Goal: Find specific page/section: Find specific page/section

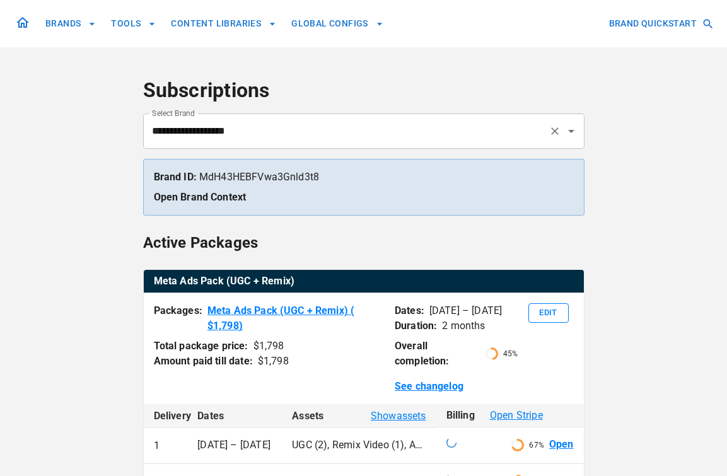
click at [316, 127] on input "**********" at bounding box center [346, 131] width 395 height 24
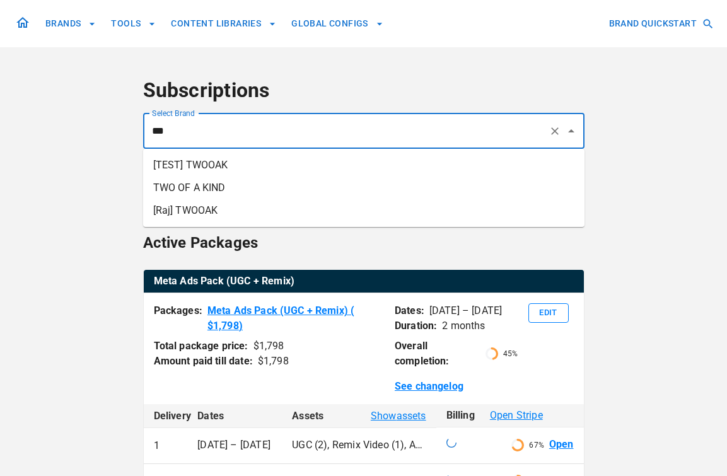
click at [309, 184] on li "TWO OF A KIND" at bounding box center [363, 187] width 441 height 23
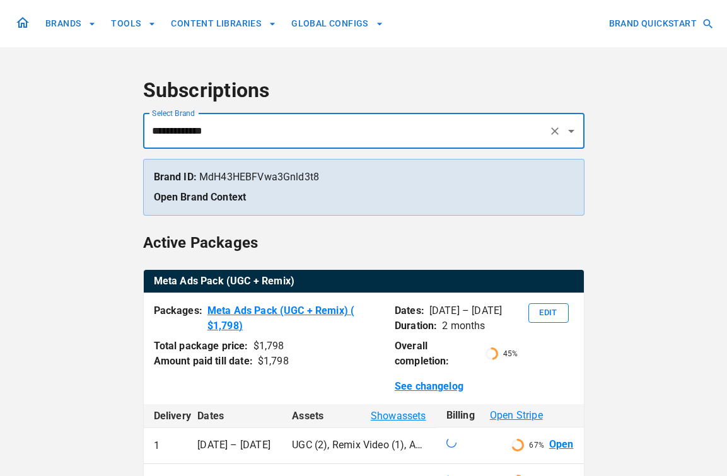
type input "**********"
click at [354, 124] on input "**********" at bounding box center [346, 131] width 395 height 24
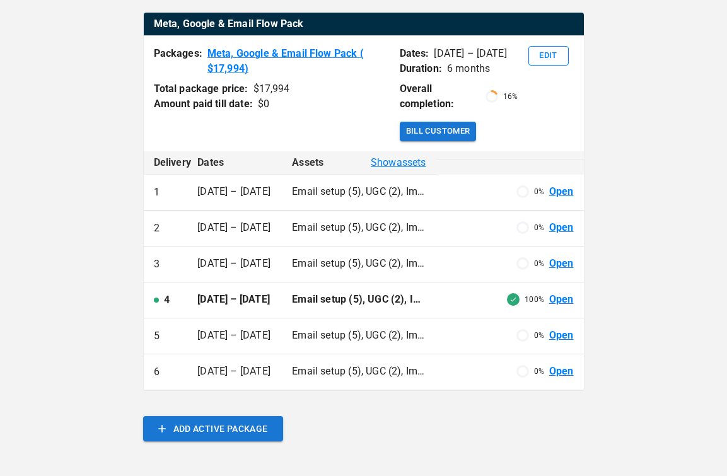
scroll to position [256, 0]
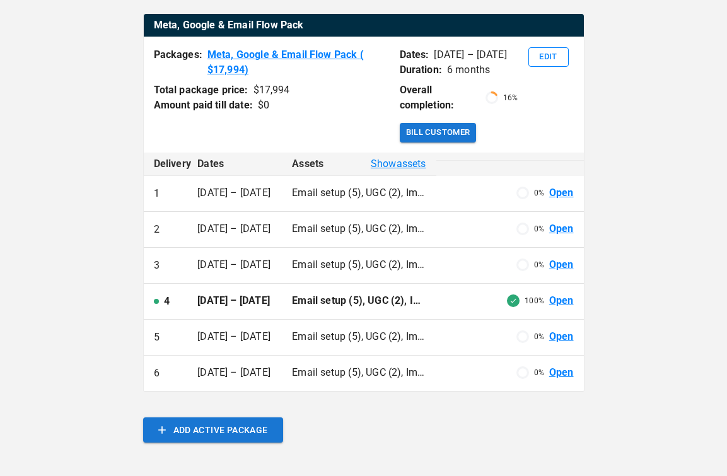
click at [569, 301] on link "Open" at bounding box center [561, 301] width 25 height 14
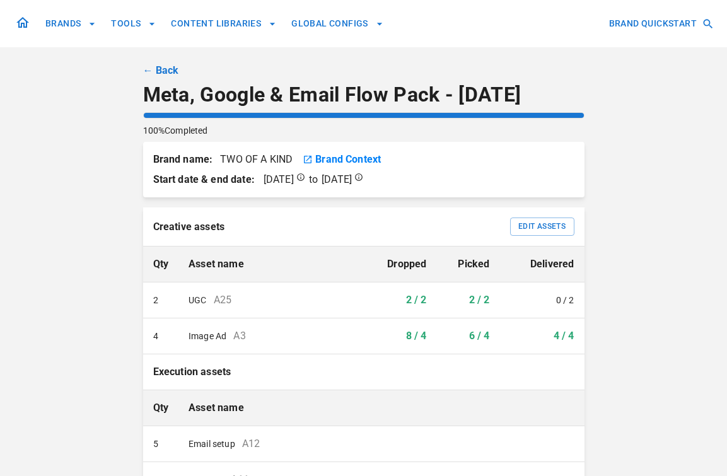
click at [159, 72] on link "← Back" at bounding box center [161, 70] width 36 height 15
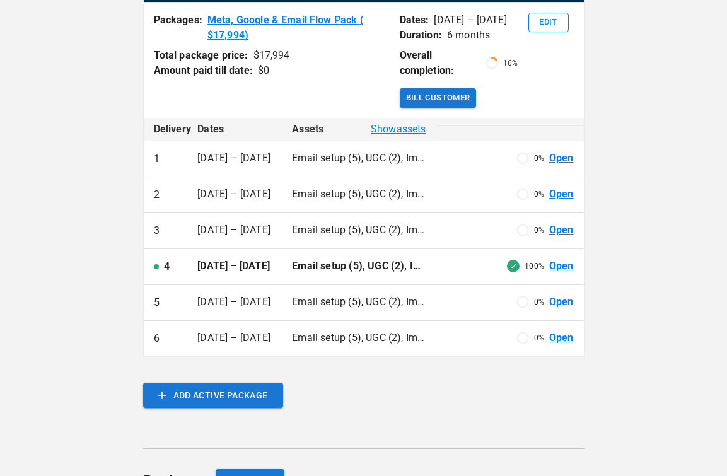
scroll to position [308, 0]
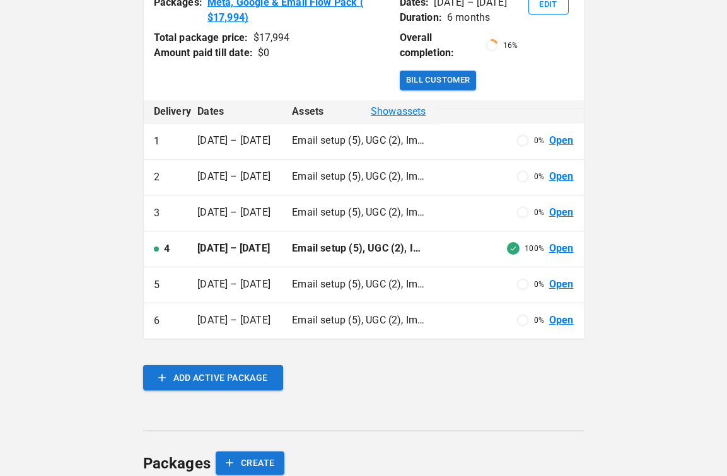
click at [560, 285] on link "Open" at bounding box center [561, 284] width 25 height 14
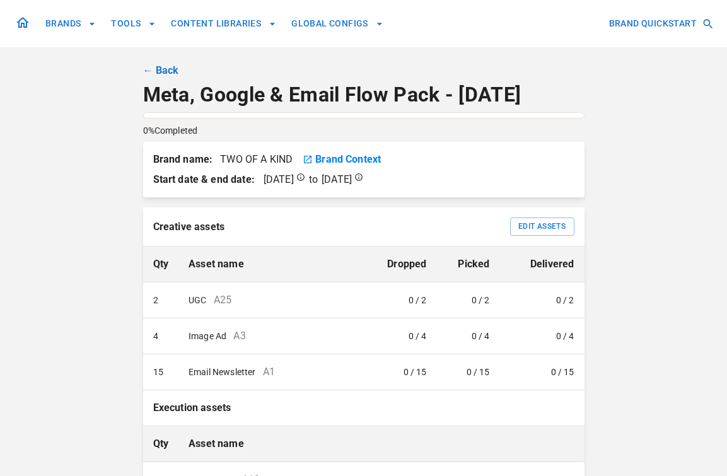
click at [149, 70] on link "← Back" at bounding box center [161, 70] width 36 height 15
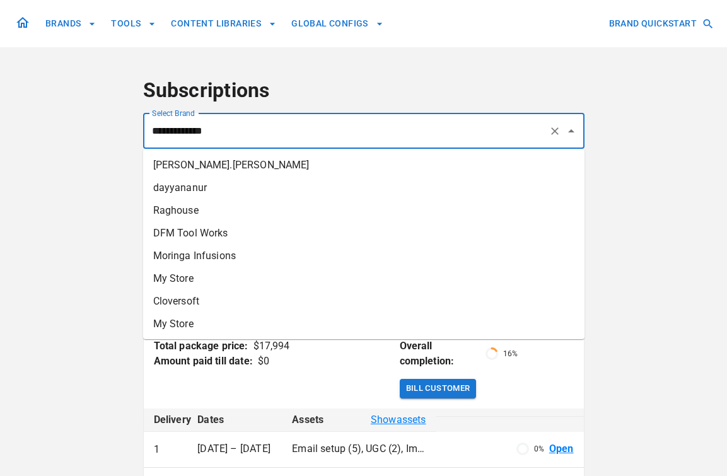
click at [201, 140] on input "**********" at bounding box center [346, 131] width 395 height 24
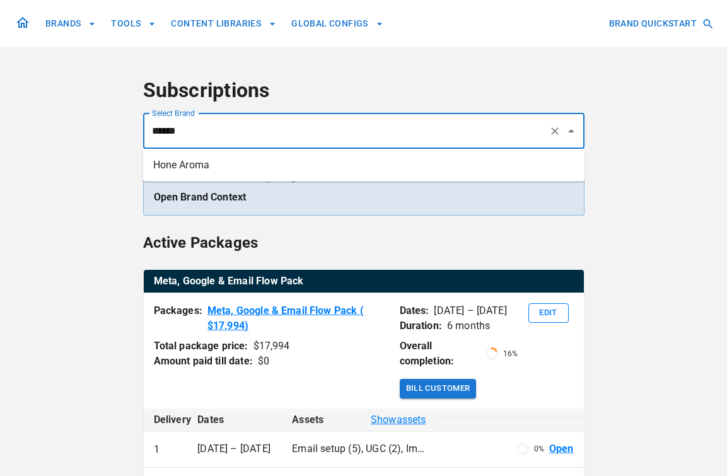
click at [193, 156] on li "Hone Aroma" at bounding box center [363, 165] width 441 height 23
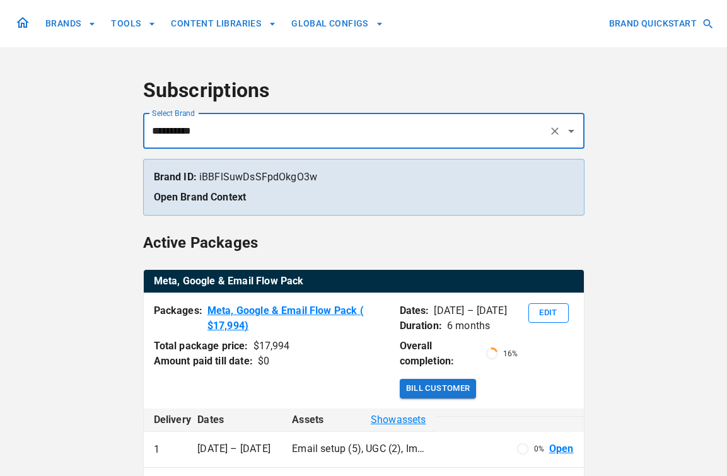
type input "**********"
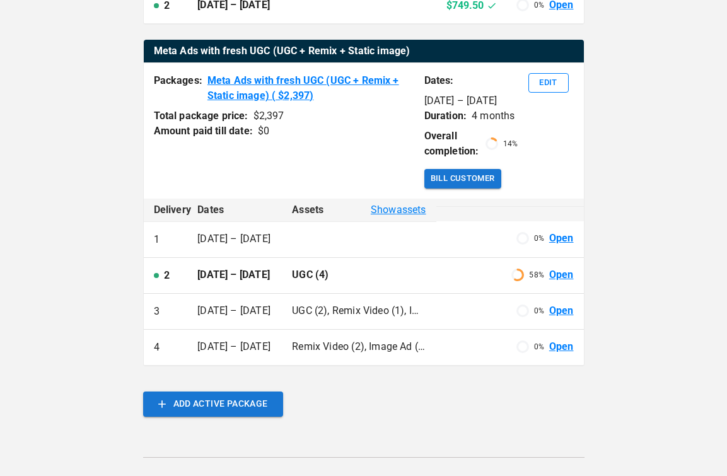
scroll to position [497, 0]
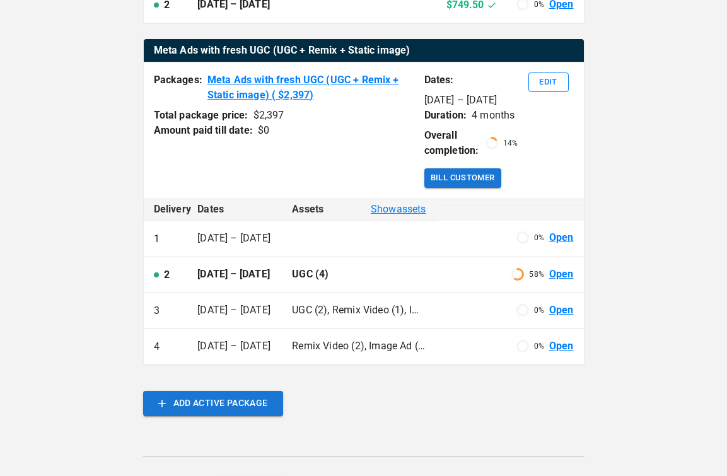
click at [563, 282] on link "Open" at bounding box center [561, 274] width 25 height 14
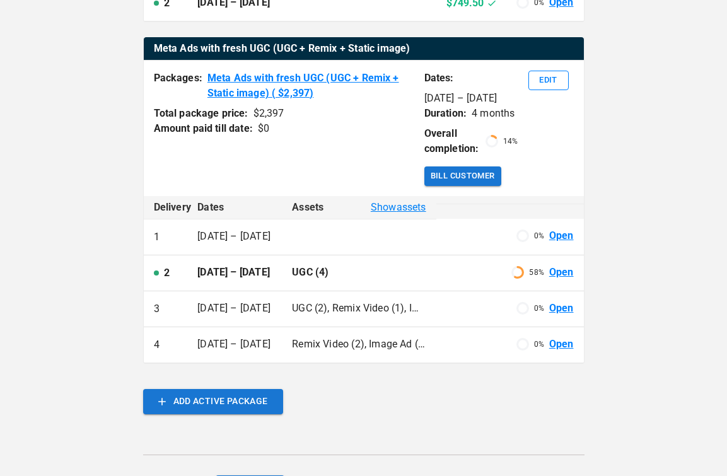
scroll to position [500, 0]
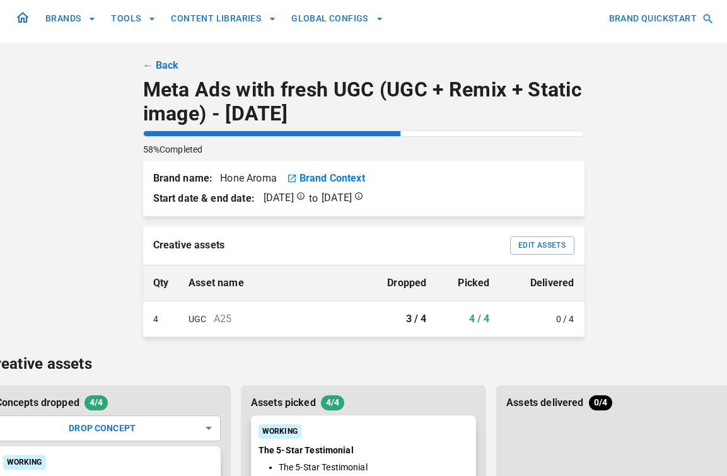
scroll to position [10, 0]
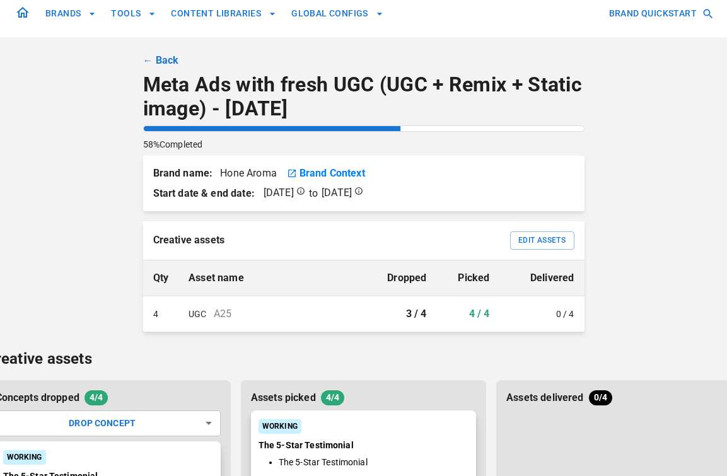
click at [149, 59] on link "← Back" at bounding box center [161, 60] width 36 height 15
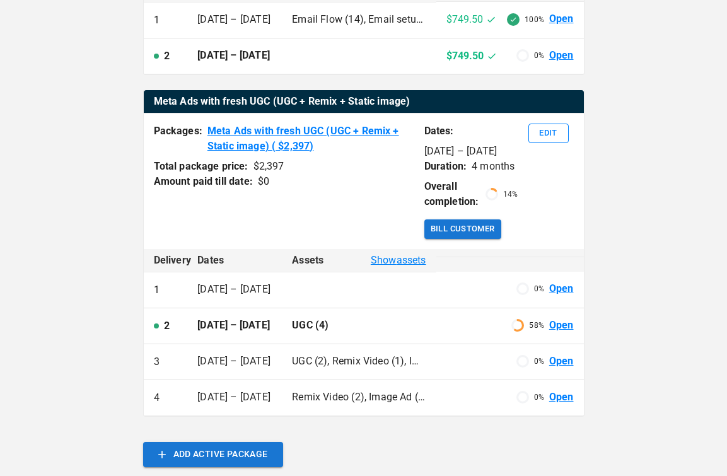
scroll to position [445, 0]
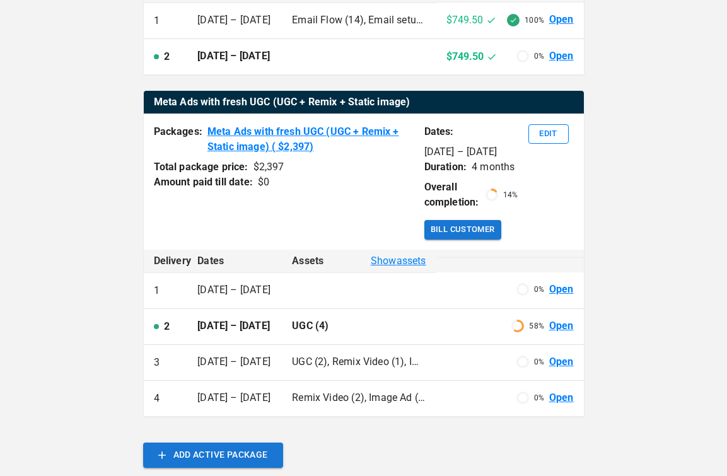
click at [562, 369] on link "Open" at bounding box center [561, 362] width 25 height 14
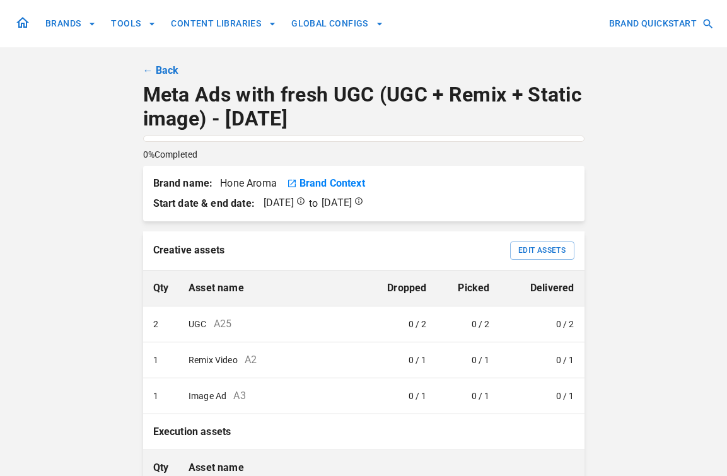
click at [154, 74] on link "← Back" at bounding box center [161, 70] width 36 height 15
click at [151, 69] on link "← Back" at bounding box center [161, 70] width 36 height 15
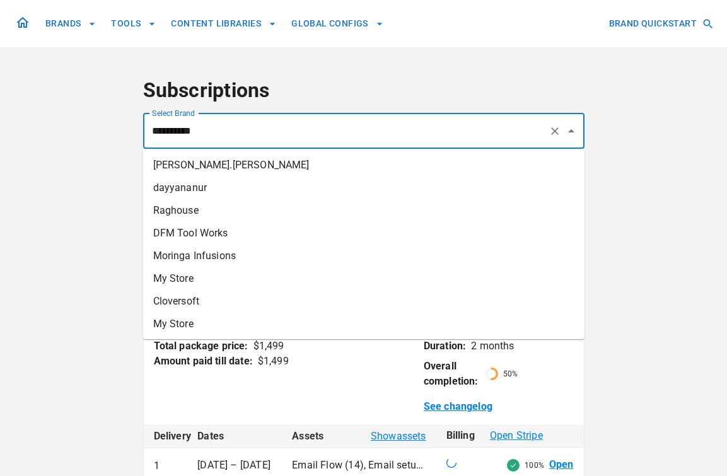
click at [206, 124] on input "**********" at bounding box center [346, 131] width 395 height 24
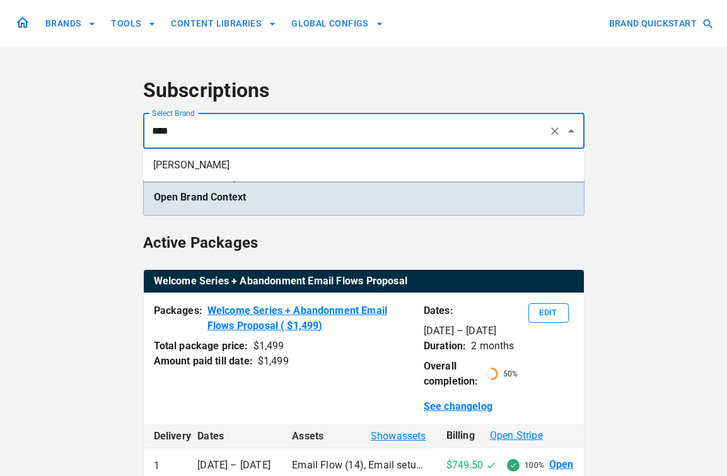
click at [205, 161] on li "Japheth Chiara" at bounding box center [363, 165] width 441 height 23
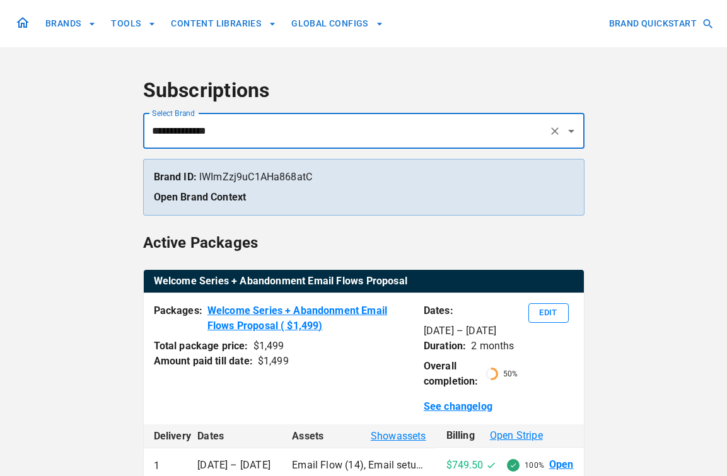
type input "**********"
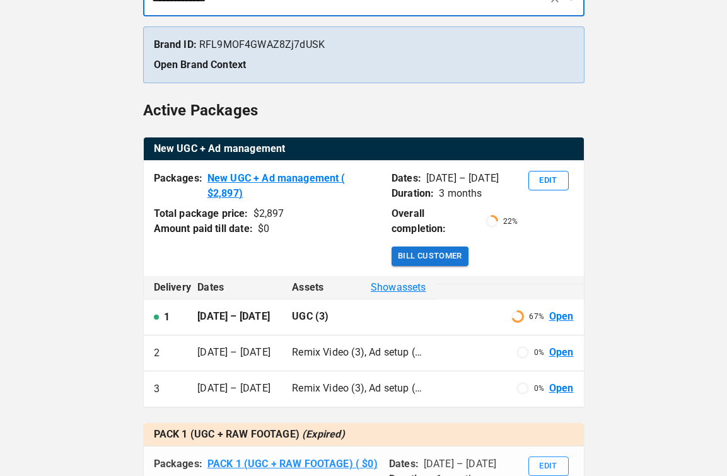
scroll to position [200, 0]
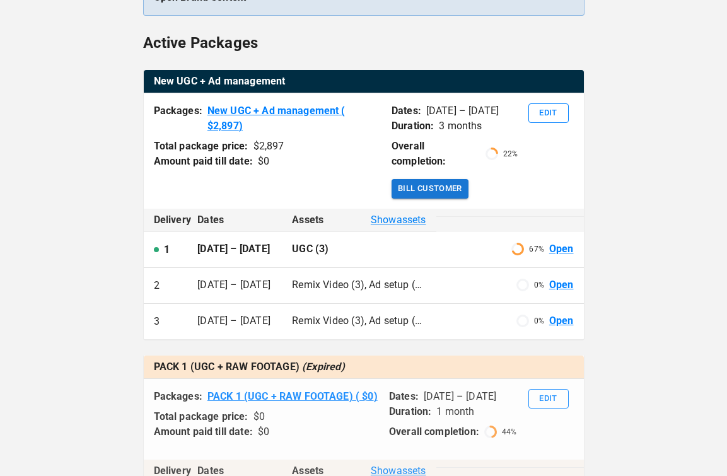
click at [557, 278] on link "Open" at bounding box center [561, 285] width 25 height 14
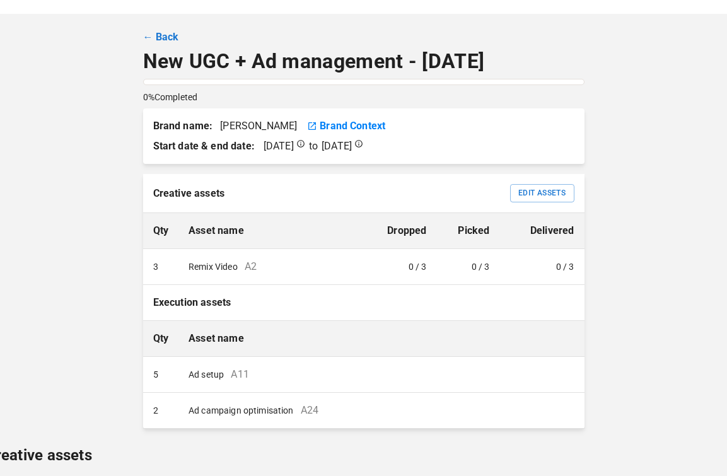
scroll to position [32, 0]
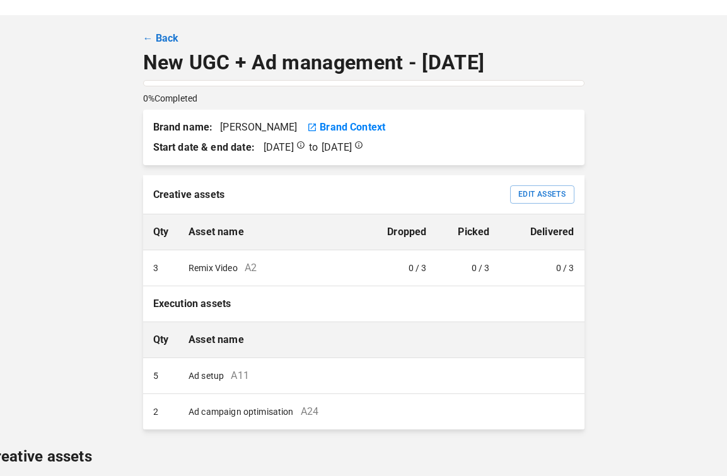
click at [167, 35] on link "← Back" at bounding box center [161, 38] width 36 height 15
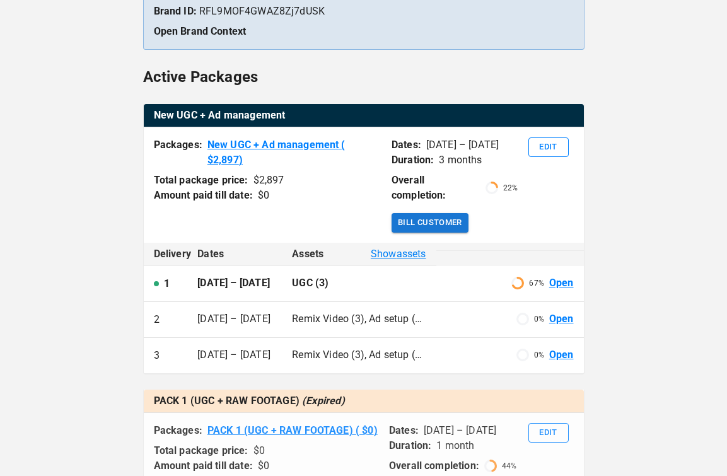
scroll to position [183, 0]
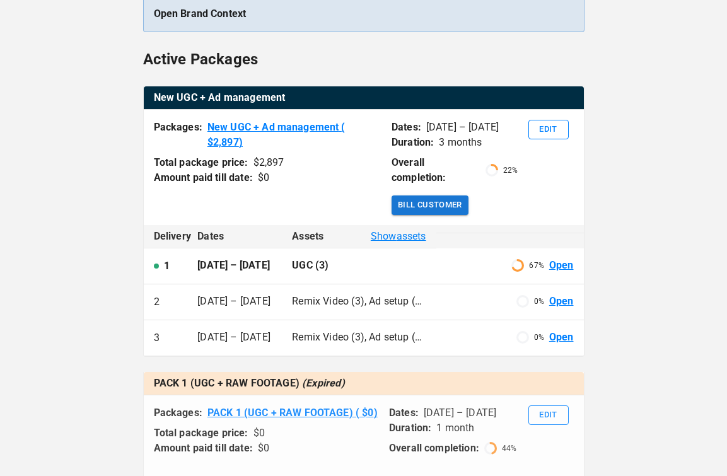
click at [569, 330] on link "Open" at bounding box center [561, 337] width 25 height 14
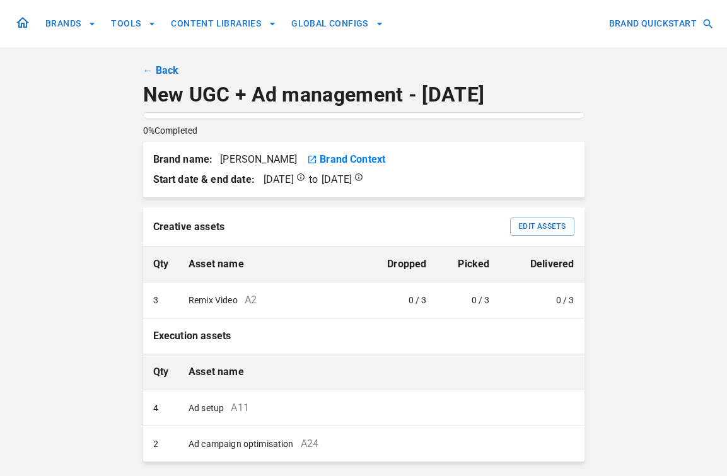
click at [150, 70] on link "← Back" at bounding box center [161, 70] width 36 height 15
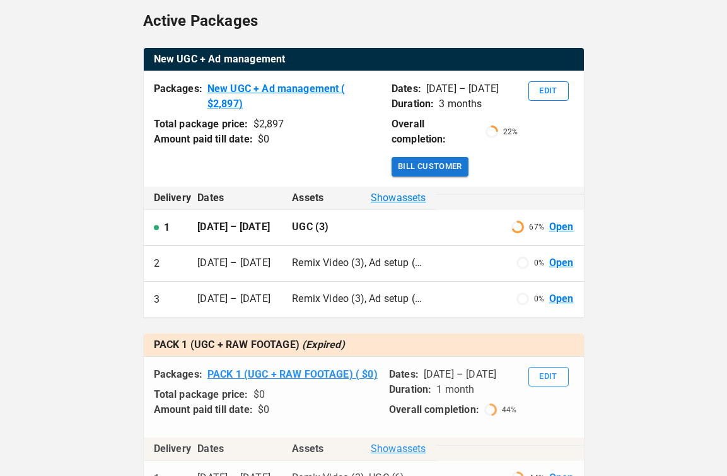
scroll to position [517, 0]
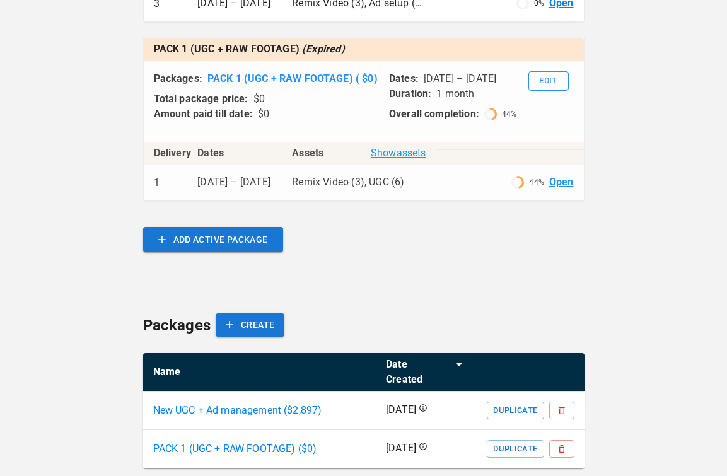
click at [286, 403] on p "New UGC + Ad management ($ 2,897 )" at bounding box center [237, 410] width 169 height 15
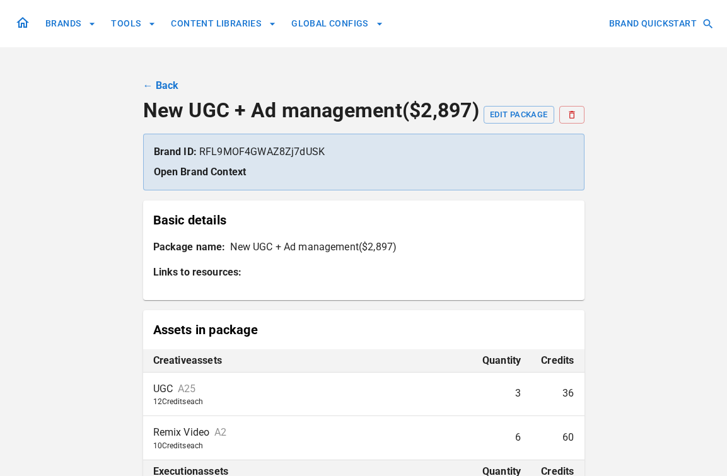
click at [155, 85] on link "← Back" at bounding box center [161, 85] width 36 height 15
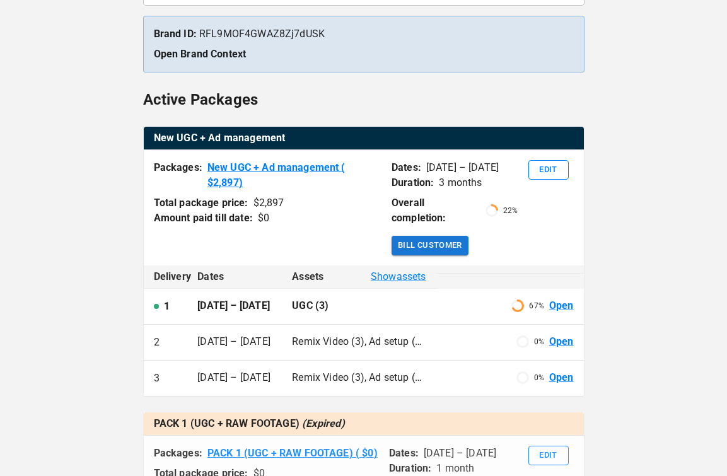
scroll to position [148, 0]
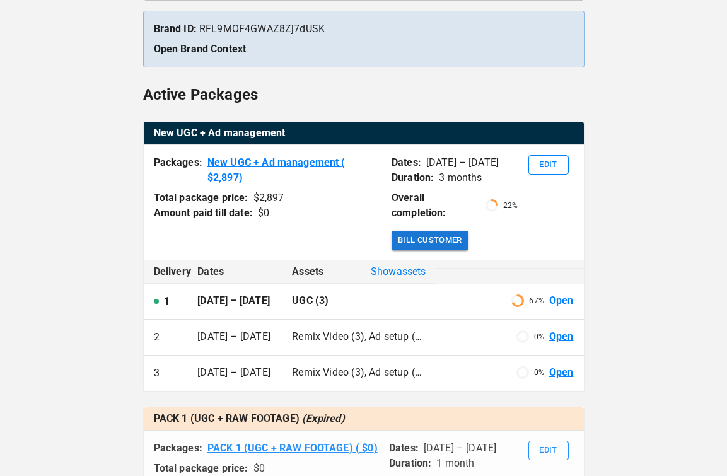
click at [566, 330] on link "Open" at bounding box center [561, 337] width 25 height 14
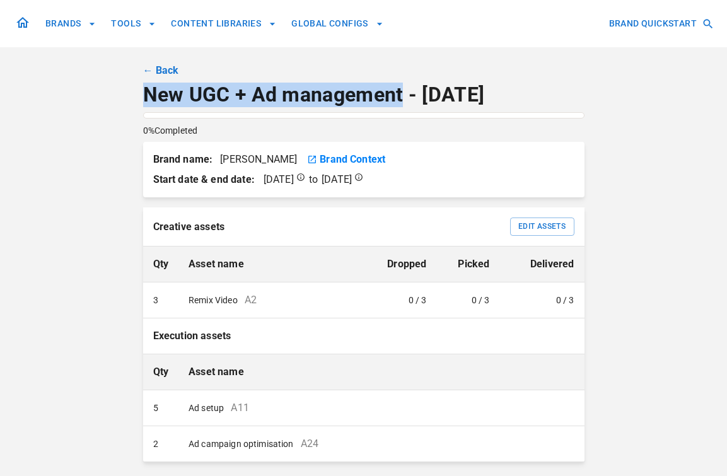
drag, startPoint x: 403, startPoint y: 95, endPoint x: 146, endPoint y: 95, distance: 257.2
click at [146, 95] on p "New UGC + Ad management - Oct 2025" at bounding box center [363, 95] width 441 height 24
copy p "New UGC + Ad management"
click at [165, 66] on link "← Back" at bounding box center [161, 70] width 36 height 15
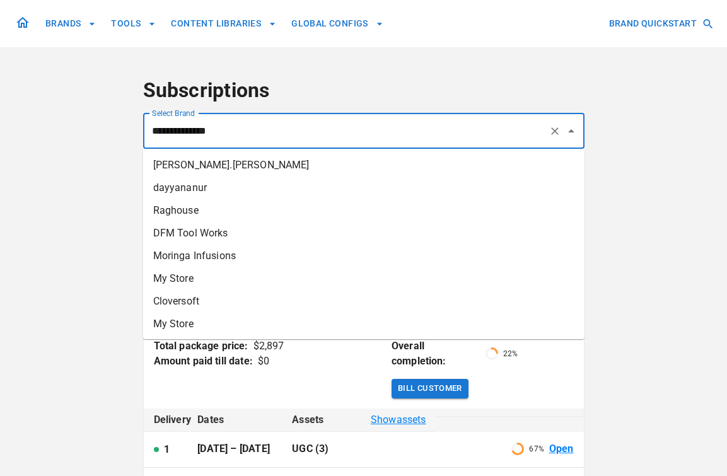
click at [306, 121] on input "**********" at bounding box center [346, 131] width 395 height 24
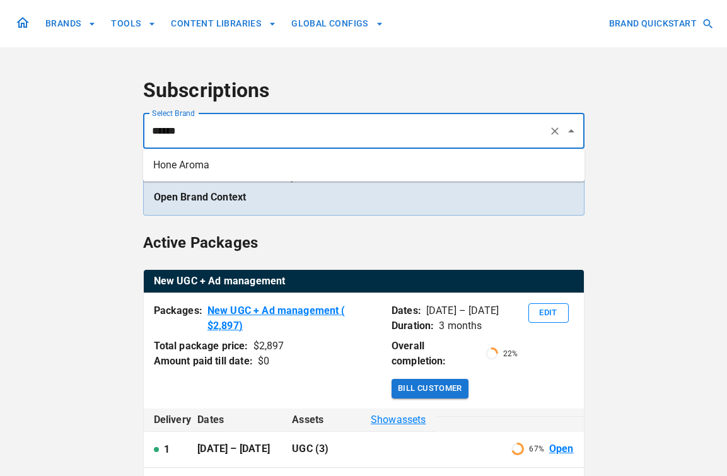
click at [290, 161] on li "Hone Aroma" at bounding box center [363, 165] width 441 height 23
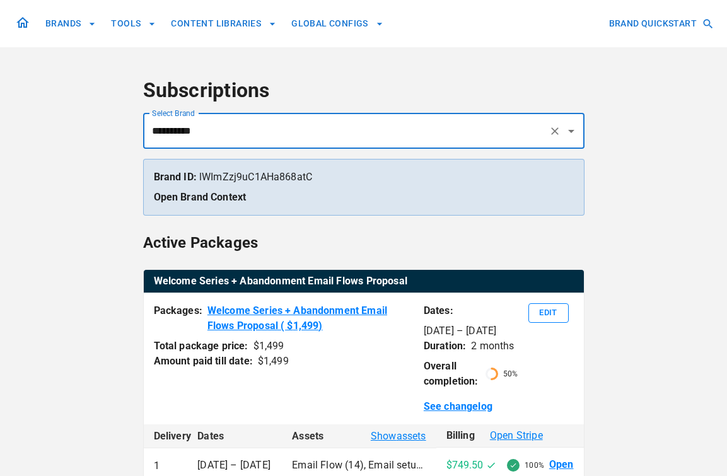
click at [217, 134] on input "**********" at bounding box center [346, 131] width 395 height 24
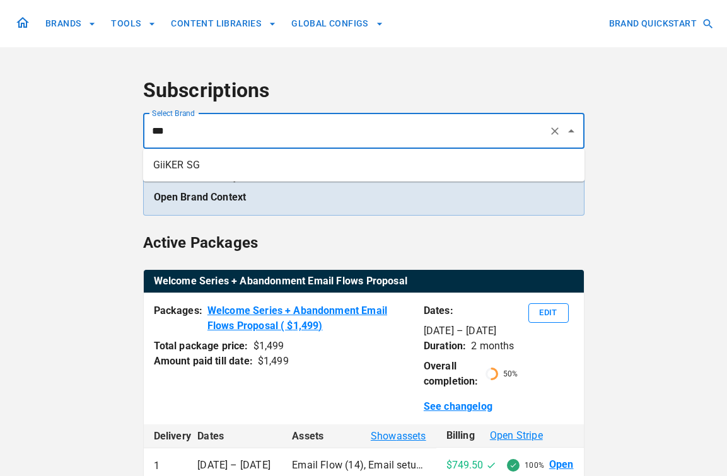
click at [200, 167] on li "GiiKER SG" at bounding box center [363, 165] width 441 height 23
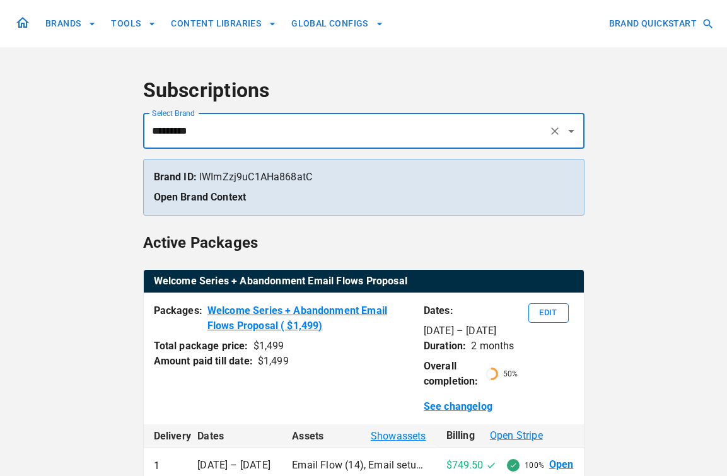
type input "*********"
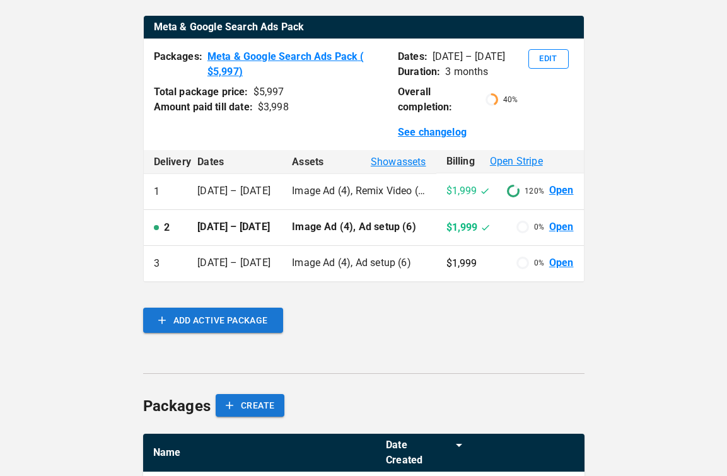
scroll to position [253, 0]
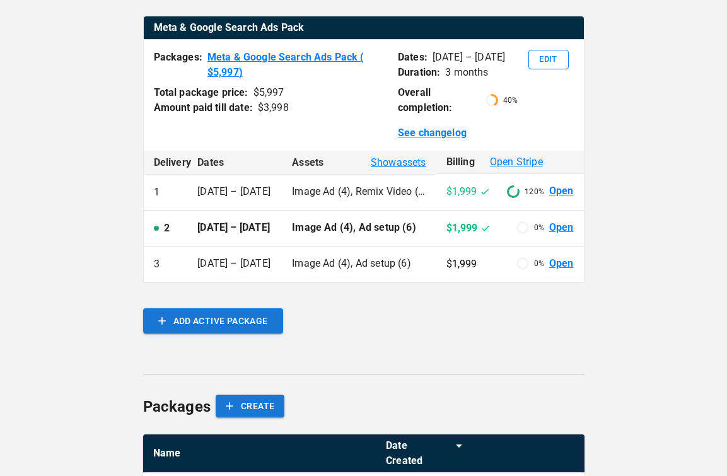
click at [554, 235] on link "Open" at bounding box center [561, 228] width 25 height 14
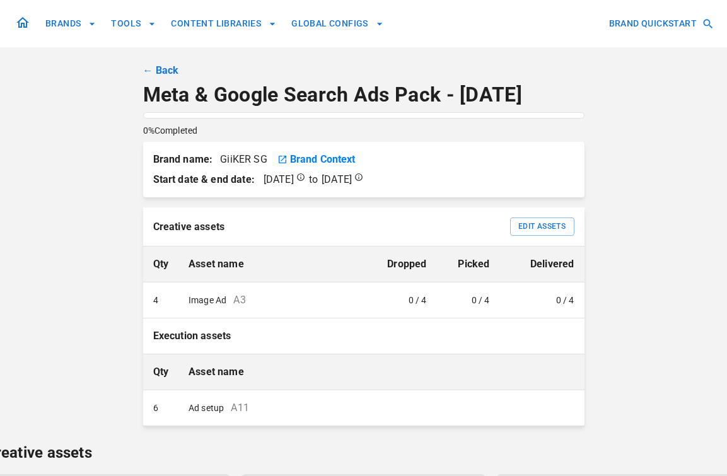
click at [173, 67] on link "← Back" at bounding box center [161, 70] width 36 height 15
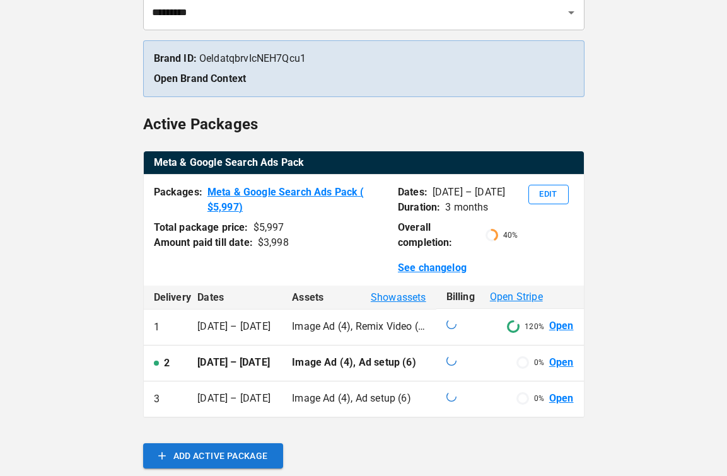
scroll to position [126, 0]
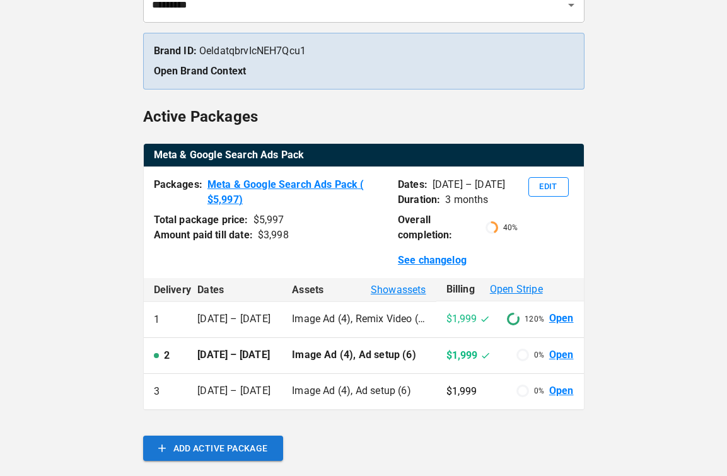
click at [569, 320] on link "Open" at bounding box center [561, 318] width 25 height 14
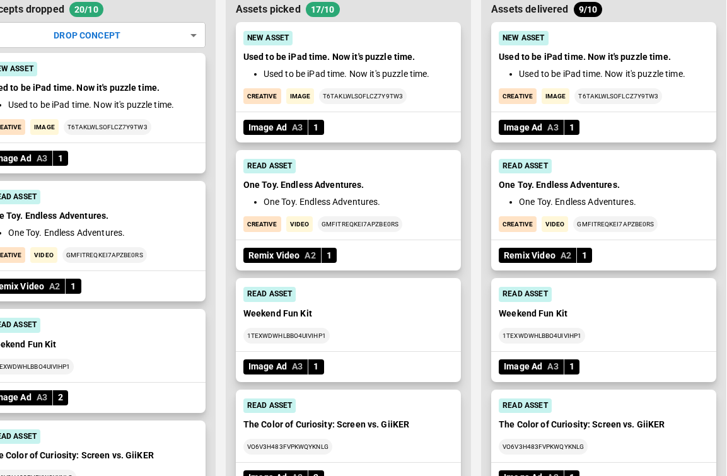
scroll to position [555, 15]
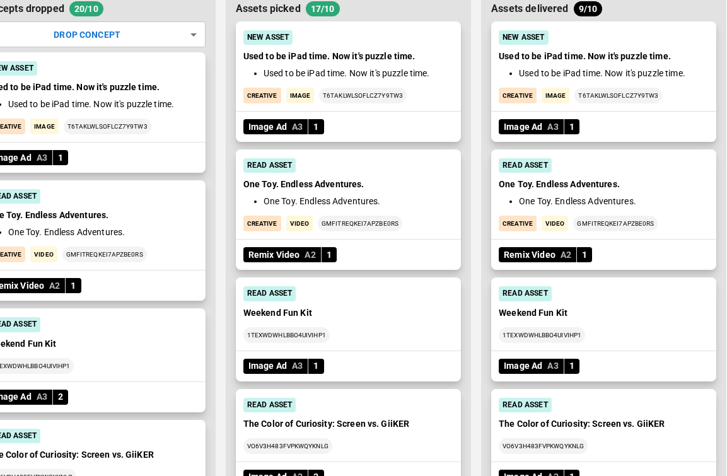
click at [594, 193] on div "One Toy. Endless Adventures. One Toy. Endless Adventures. creative Video GMfitr…" at bounding box center [604, 205] width 210 height 54
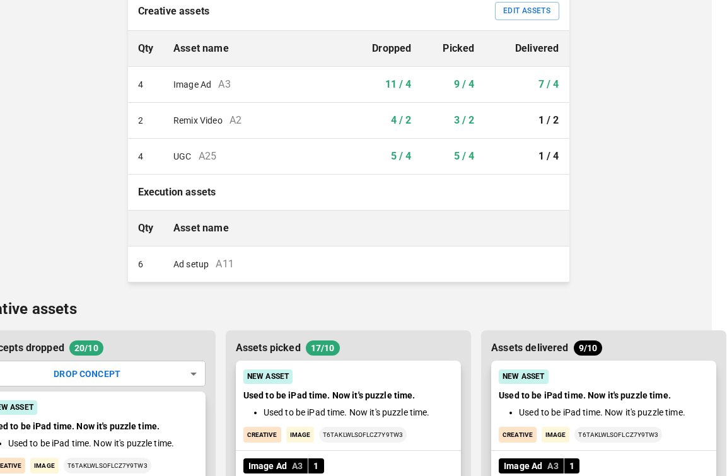
scroll to position [0, 15]
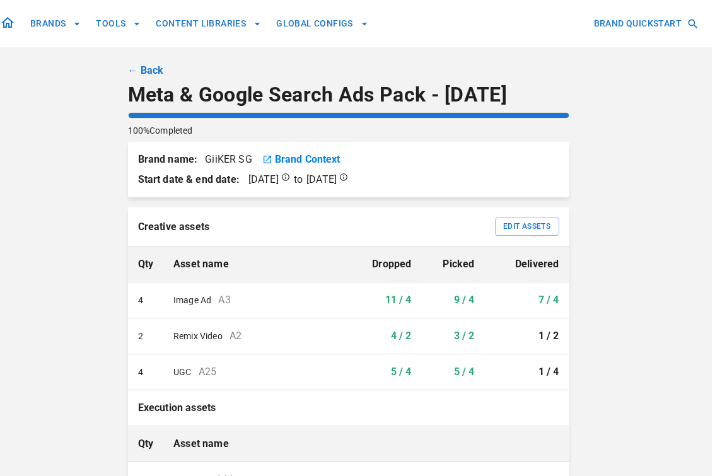
click at [137, 69] on link "← Back" at bounding box center [146, 70] width 36 height 15
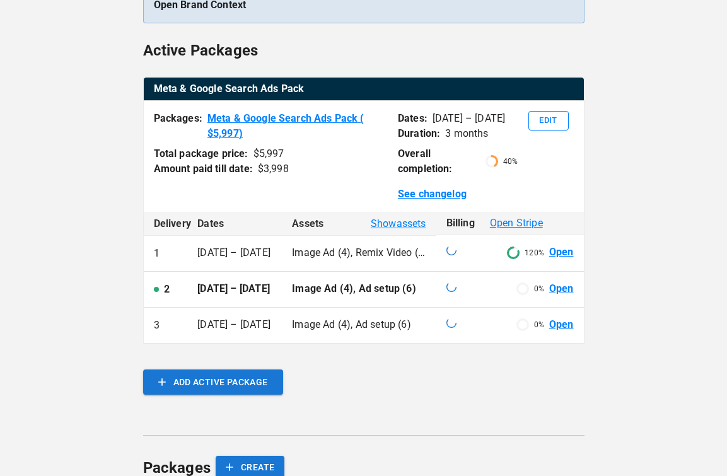
scroll to position [211, 0]
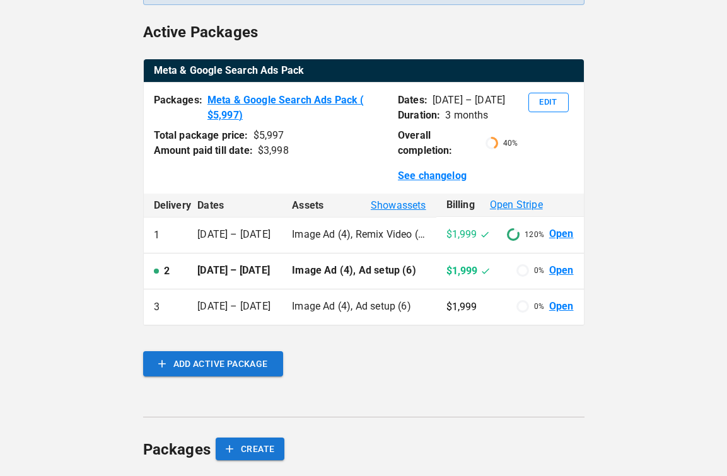
click at [551, 314] on link "Open" at bounding box center [561, 306] width 25 height 14
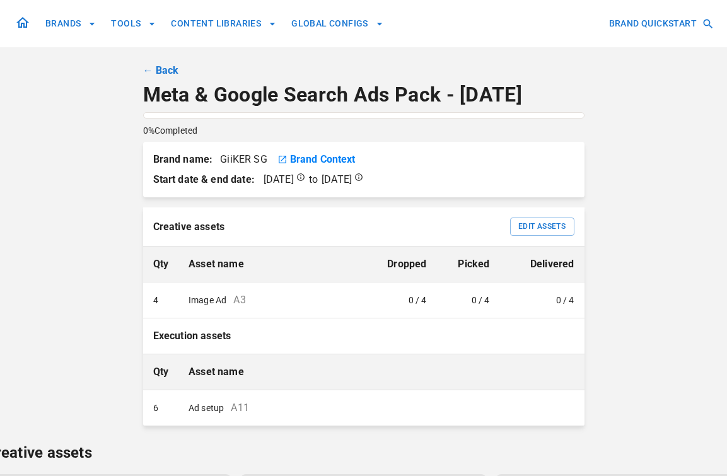
click at [149, 72] on link "← Back" at bounding box center [161, 70] width 36 height 15
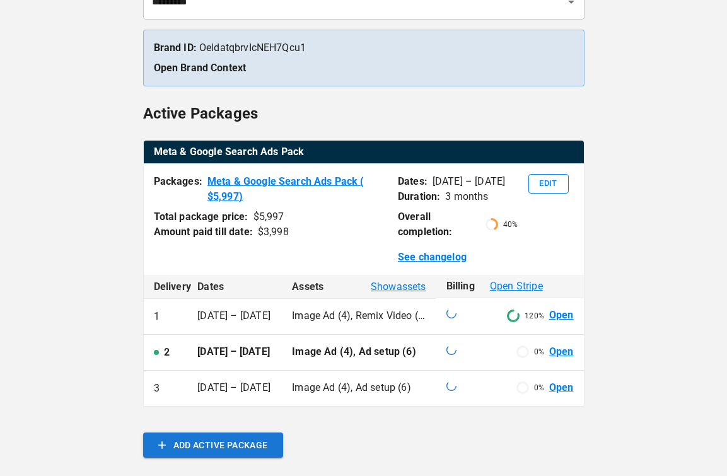
scroll to position [168, 0]
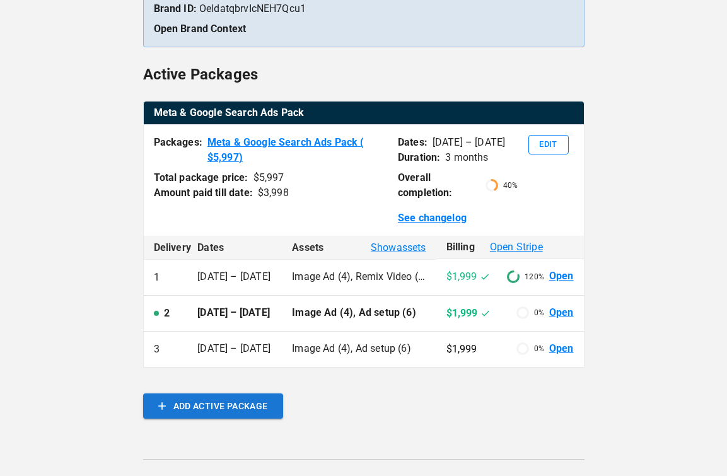
click at [564, 278] on link "Open" at bounding box center [561, 276] width 25 height 14
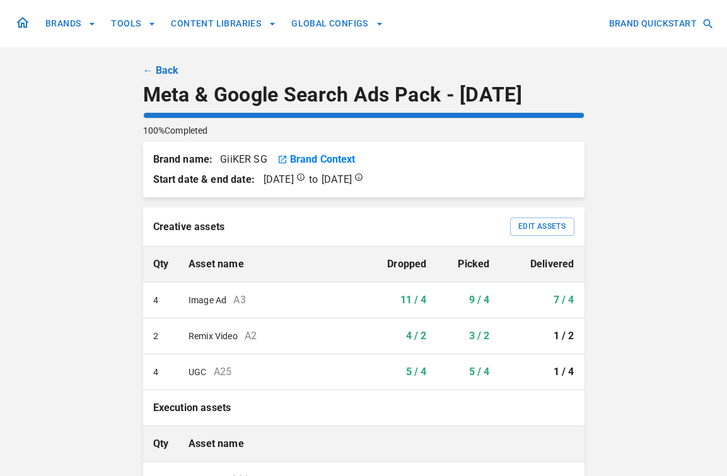
click at [157, 72] on link "← Back" at bounding box center [161, 70] width 36 height 15
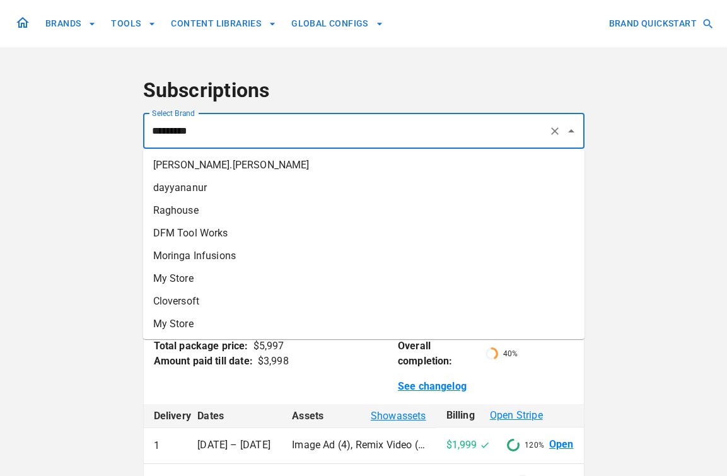
click at [393, 120] on input "*********" at bounding box center [346, 131] width 395 height 24
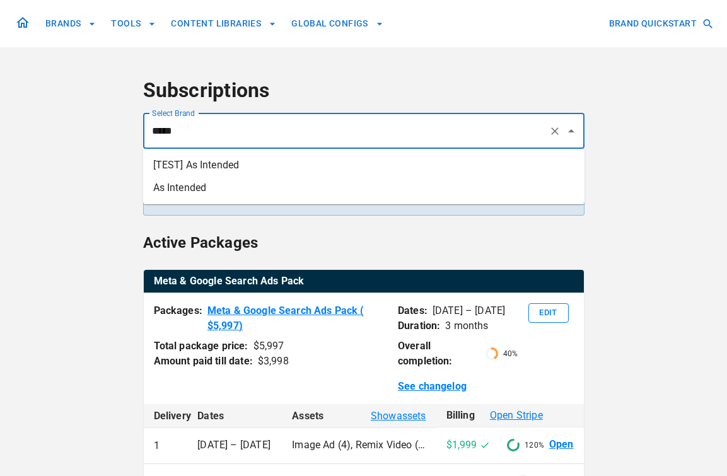
click at [362, 183] on li "As Intended" at bounding box center [363, 187] width 441 height 23
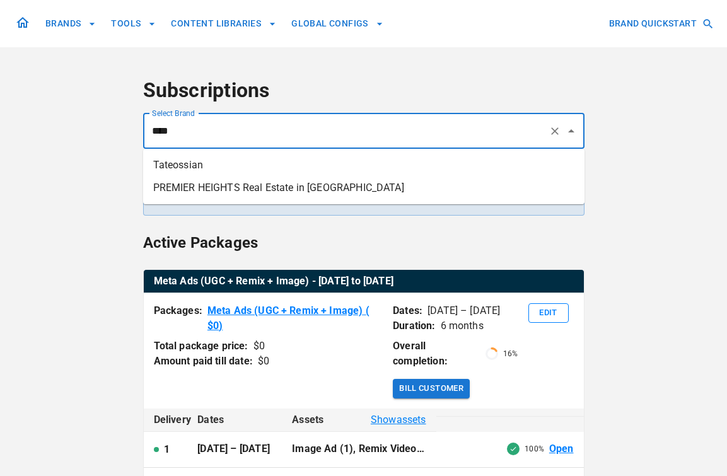
click at [197, 172] on li "Tateossian" at bounding box center [363, 165] width 441 height 23
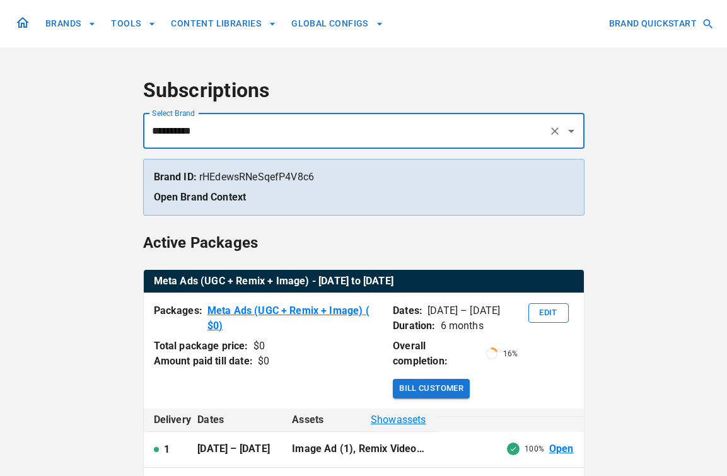
type input "**********"
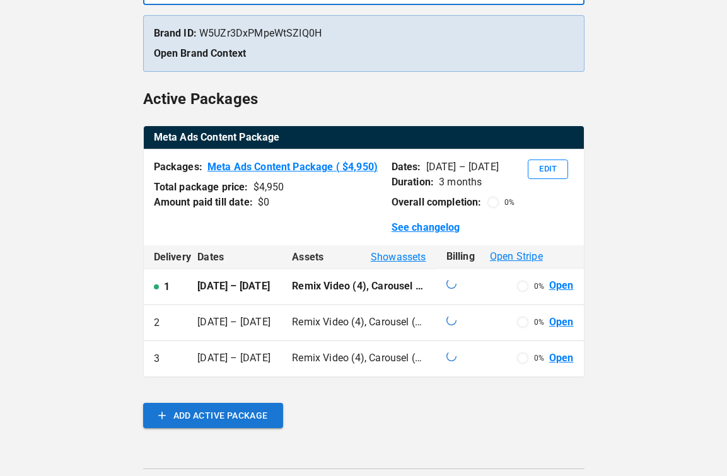
scroll to position [158, 0]
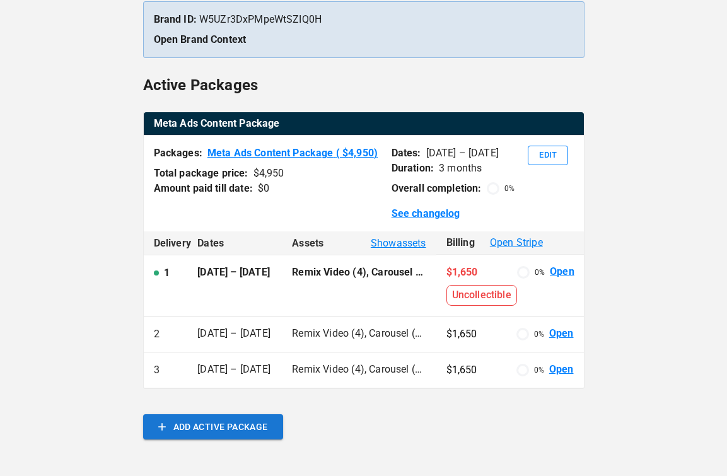
click at [556, 271] on link "Open" at bounding box center [562, 272] width 25 height 14
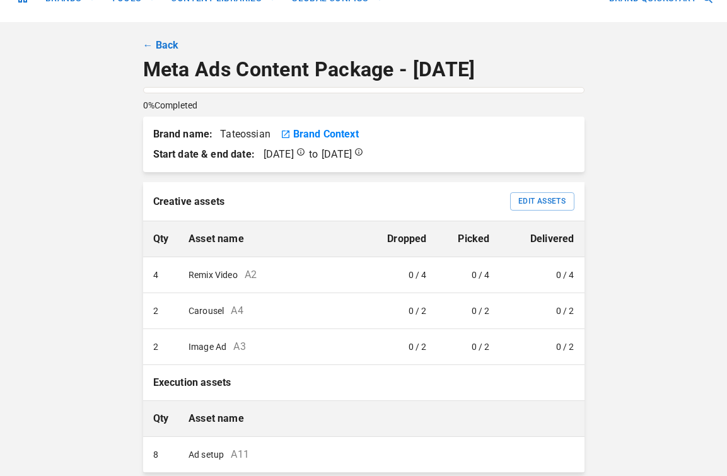
scroll to position [25, 0]
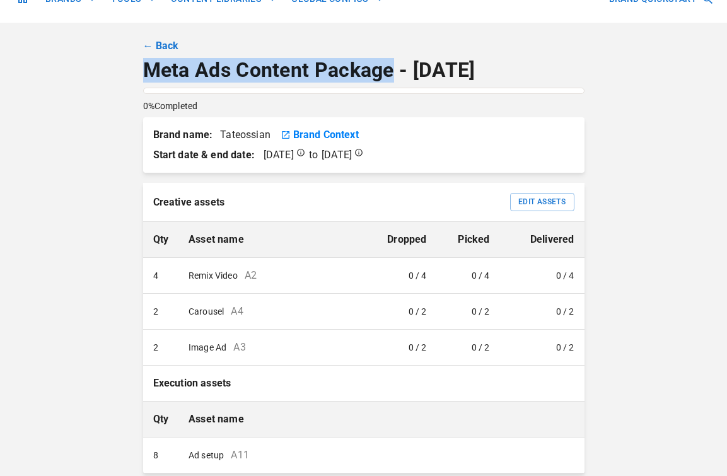
drag, startPoint x: 391, startPoint y: 70, endPoint x: 142, endPoint y: 79, distance: 249.7
click at [142, 79] on div "BRANDS TOOLS CONTENT LIBRARIES GLOBAL CONFIGS BRAND QUICKSTART ← Back Meta Ads …" at bounding box center [364, 316] width 756 height 683
copy p "Meta Ads Content Package"
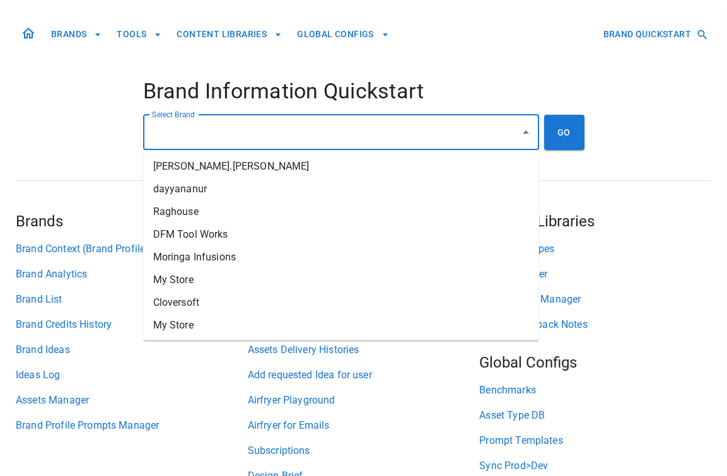
click at [198, 139] on input "Select Brand" at bounding box center [332, 132] width 366 height 24
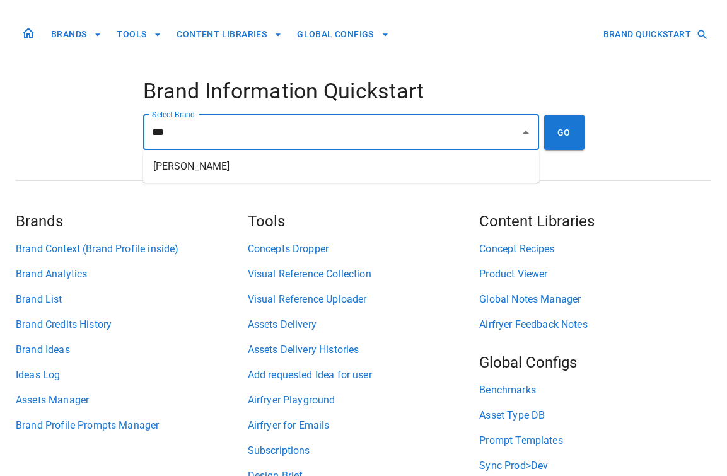
click at [196, 167] on li "[PERSON_NAME]" at bounding box center [341, 166] width 396 height 23
type input "**********"
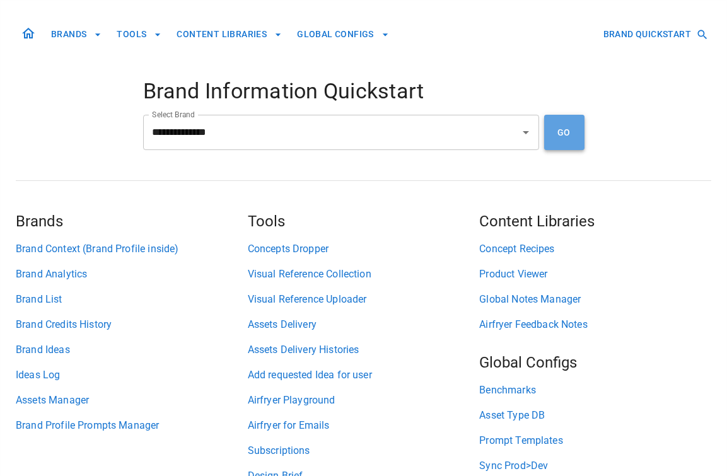
click at [567, 140] on button "GO" at bounding box center [564, 132] width 40 height 35
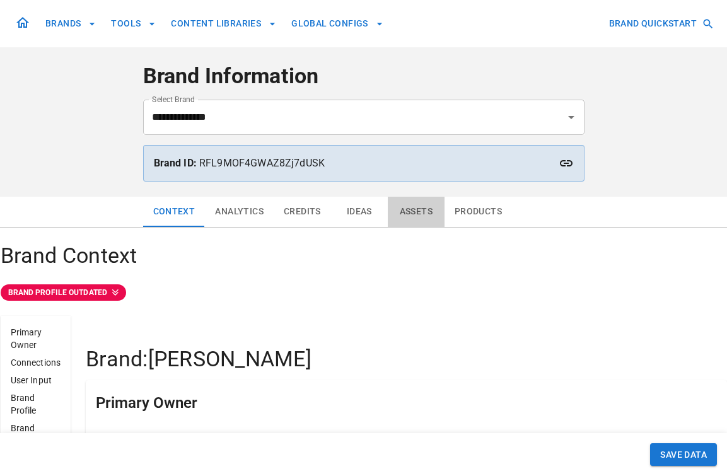
click at [425, 211] on button "Assets" at bounding box center [416, 212] width 57 height 30
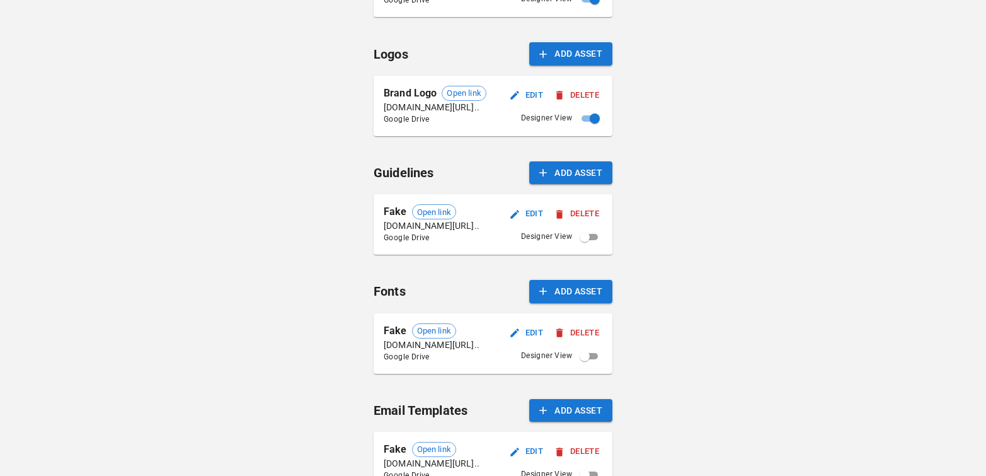
scroll to position [374, 0]
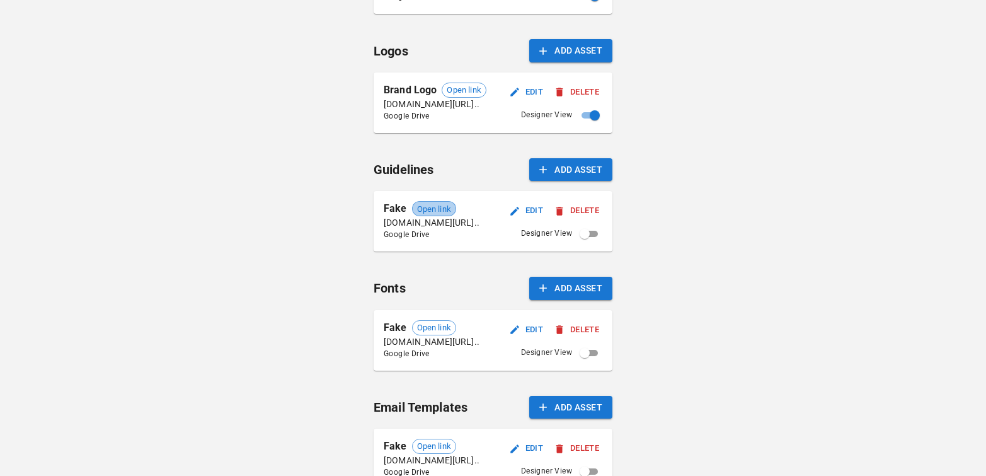
click at [434, 207] on span "Open link" at bounding box center [434, 209] width 43 height 13
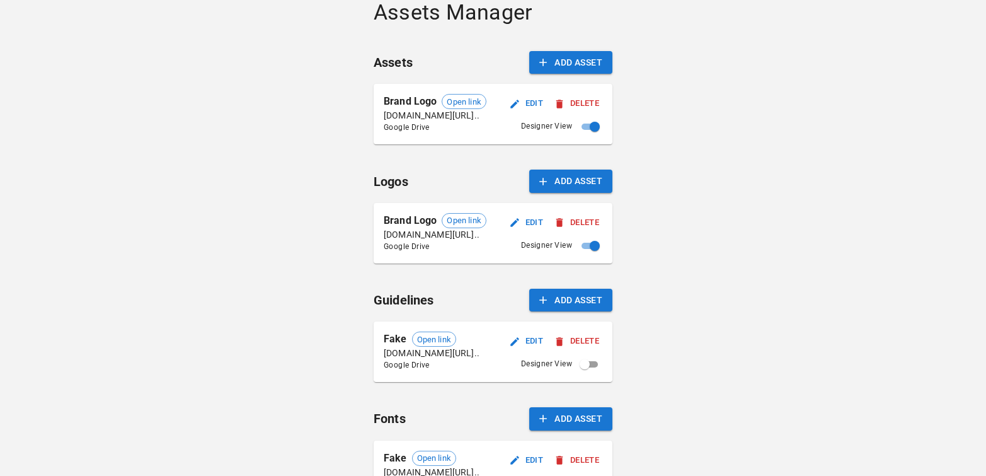
scroll to position [236, 0]
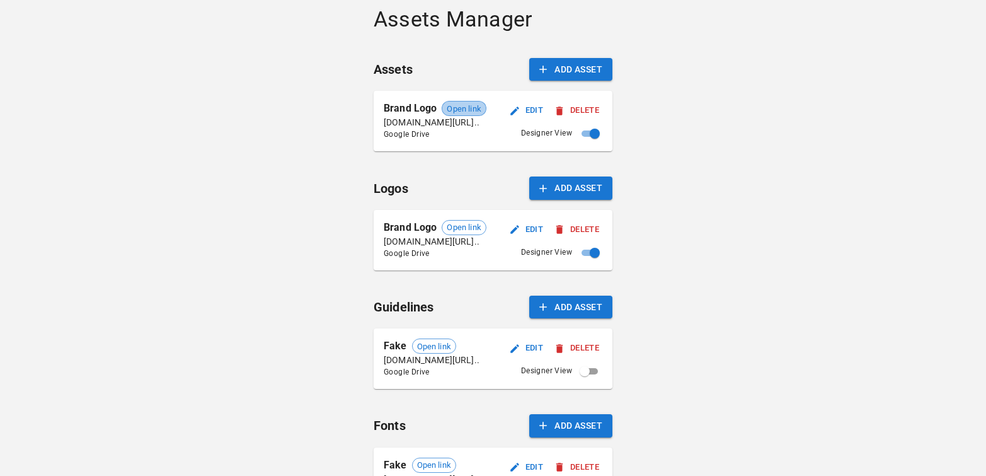
click at [470, 105] on span "Open link" at bounding box center [463, 109] width 43 height 13
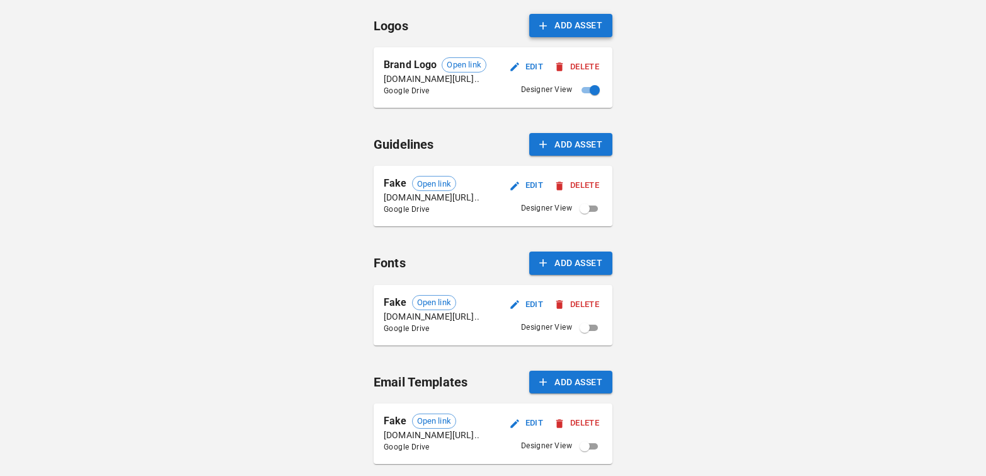
scroll to position [437, 0]
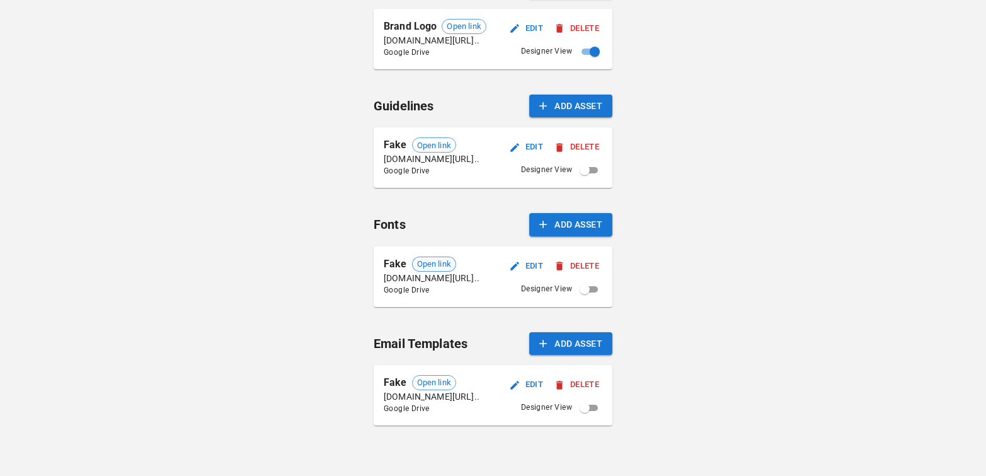
click at [419, 264] on span "Open link" at bounding box center [434, 264] width 43 height 13
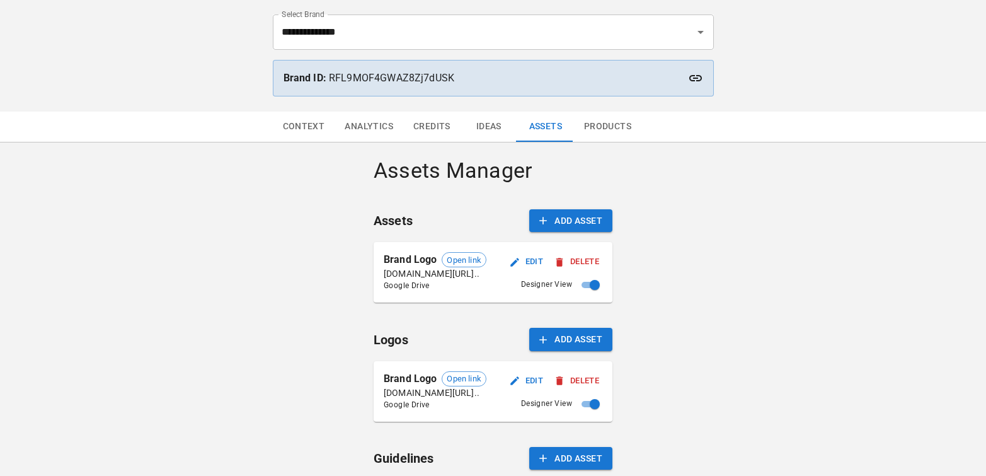
scroll to position [0, 0]
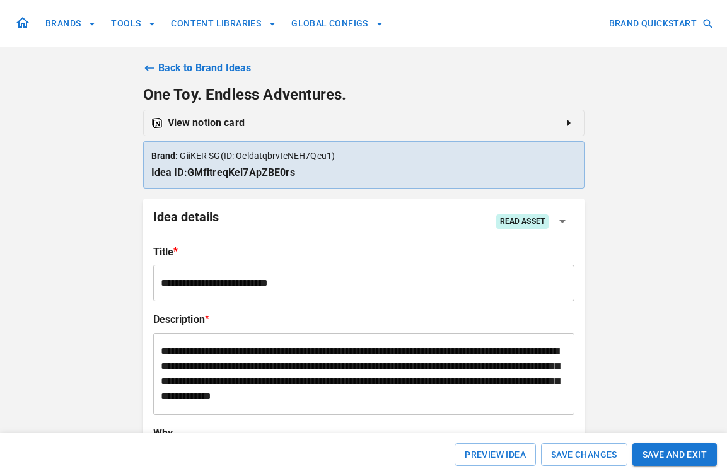
click at [146, 66] on icon at bounding box center [148, 68] width 9 height 6
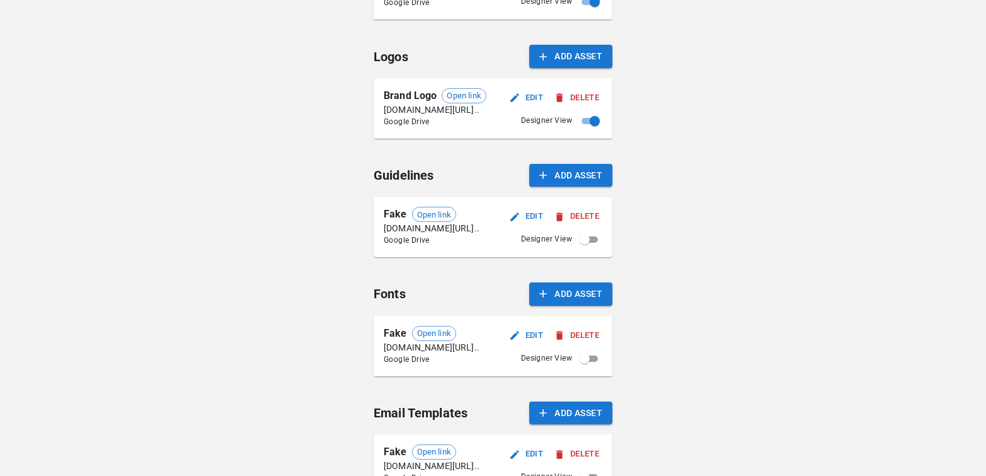
scroll to position [437, 0]
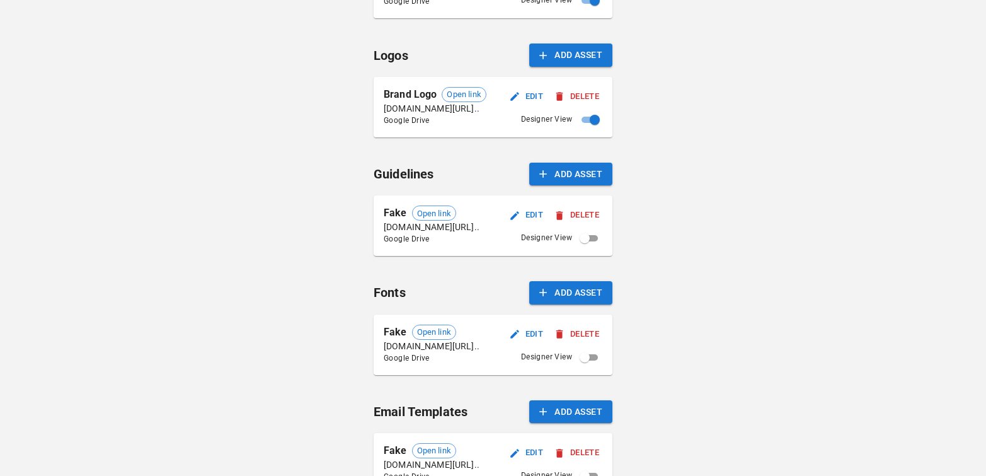
scroll to position [437, 0]
